Goal: Information Seeking & Learning: Learn about a topic

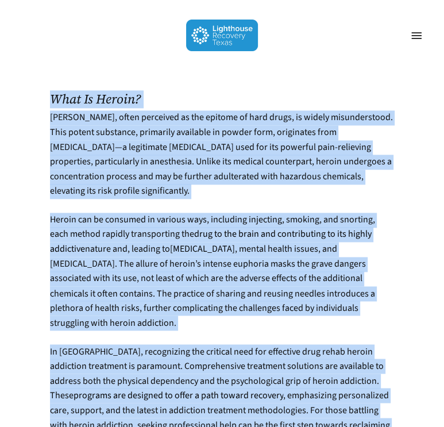
scroll to position [928, 0]
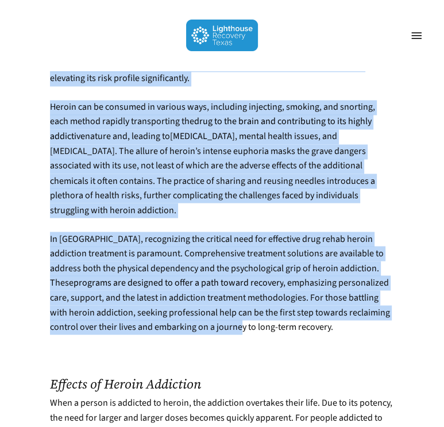
drag, startPoint x: 52, startPoint y: 169, endPoint x: 155, endPoint y: 299, distance: 165.3
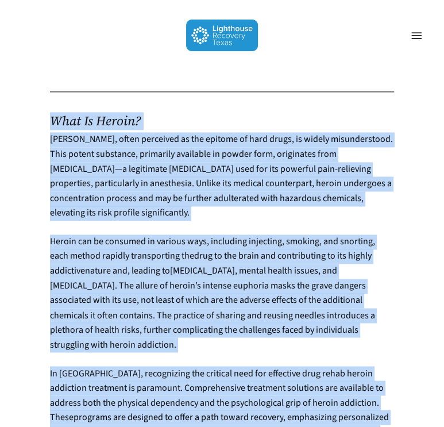
scroll to position [651, 0]
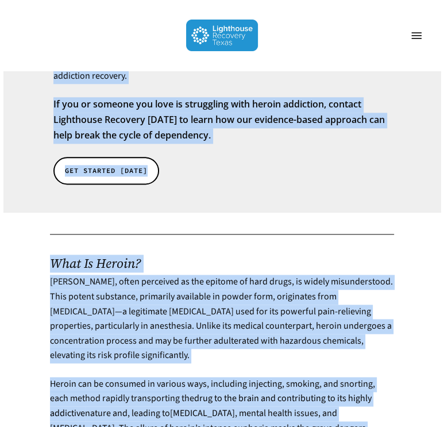
drag, startPoint x: 252, startPoint y: 283, endPoint x: 125, endPoint y: 64, distance: 252.4
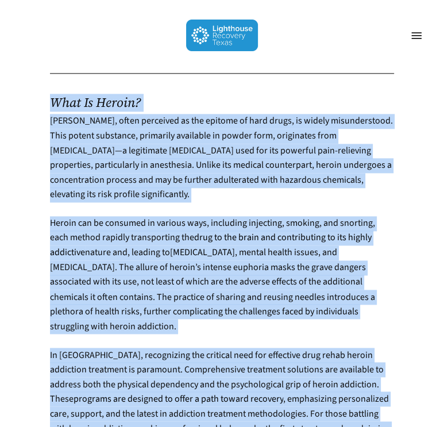
scroll to position [856, 0]
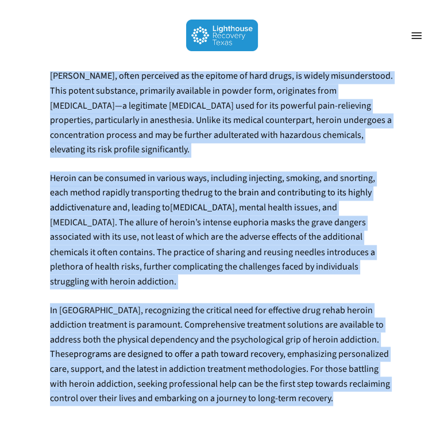
drag, startPoint x: 43, startPoint y: 237, endPoint x: 246, endPoint y: 354, distance: 234.0
copy div "Lore Ip Dolors? Ametco, adipi elitseddo ei tem incidid ut labo etdol, ma aliqua…"
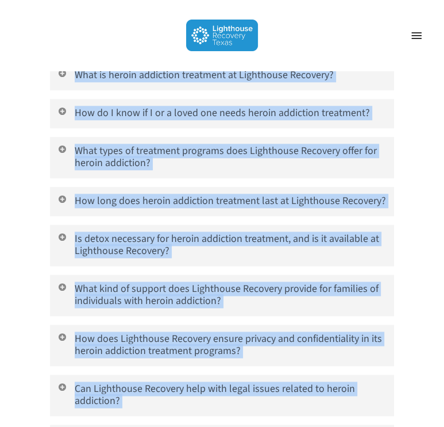
scroll to position [5021, 0]
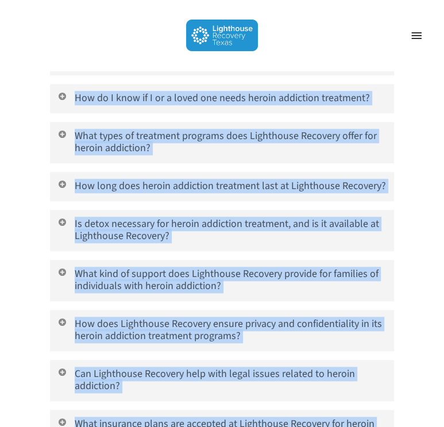
drag, startPoint x: 47, startPoint y: 245, endPoint x: 113, endPoint y: 381, distance: 150.6
copy div "Loremip do Sitame Consectet Adip e seddoe te incididu ut labore, etd magnaaliq …"
